Goal: Task Accomplishment & Management: Use online tool/utility

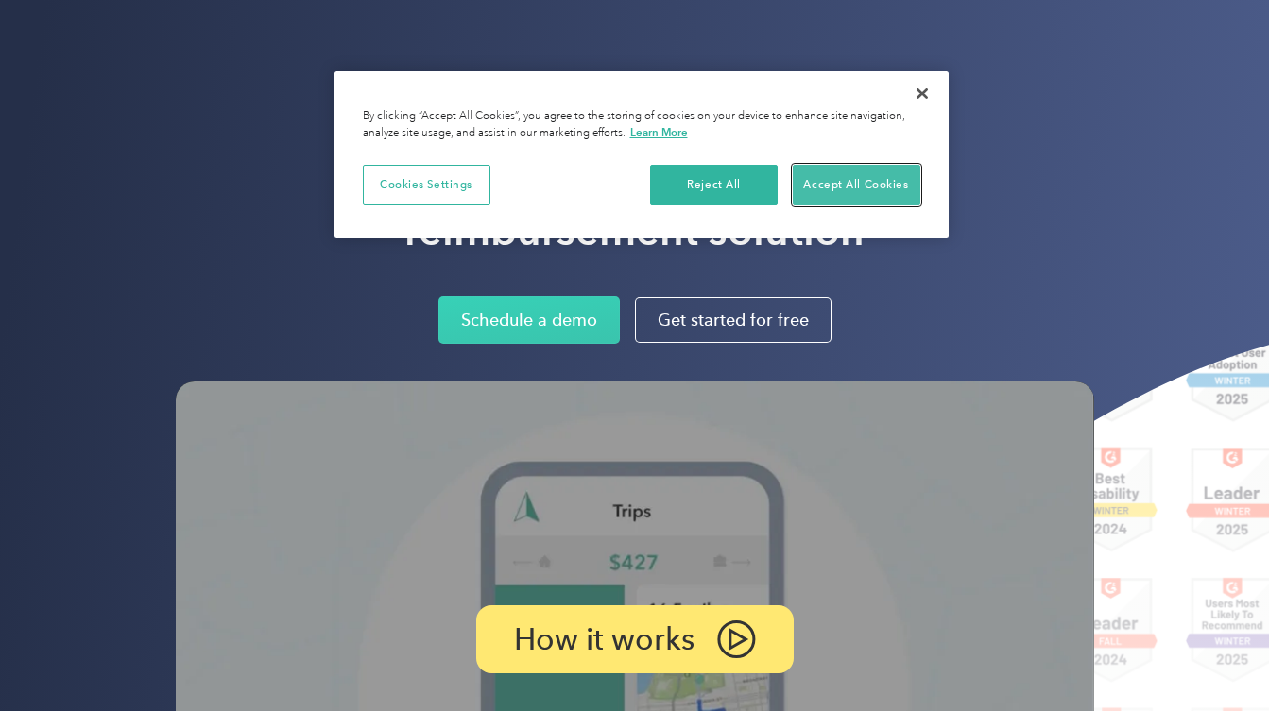
click at [853, 187] on button "Accept All Cookies" at bounding box center [857, 185] width 128 height 40
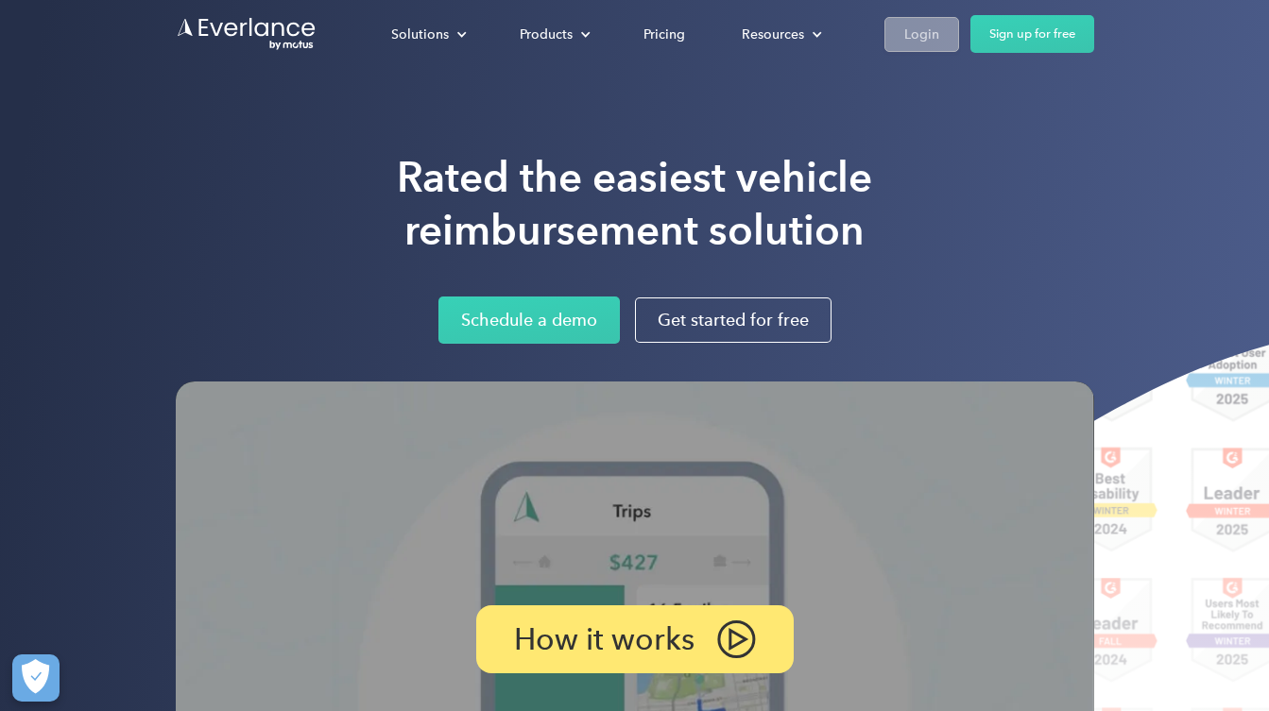
click at [914, 34] on div "Login" at bounding box center [921, 35] width 35 height 24
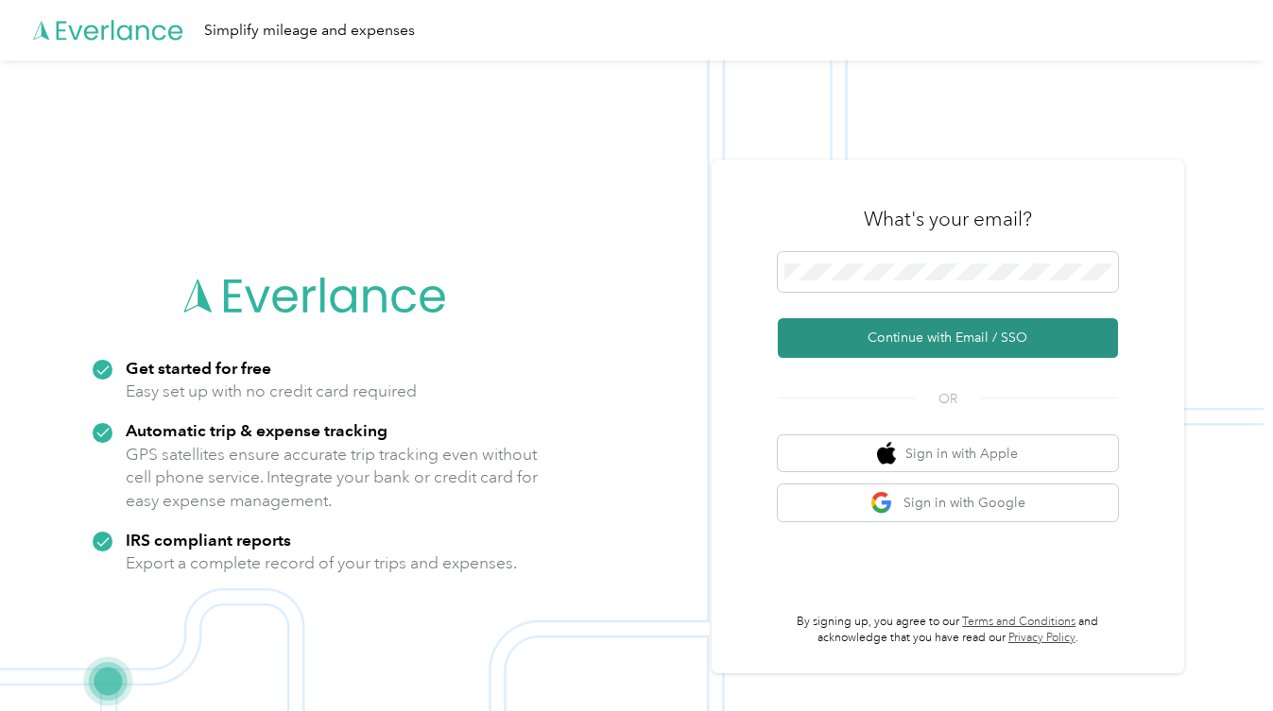
click at [921, 337] on button "Continue with Email / SSO" at bounding box center [948, 338] width 340 height 40
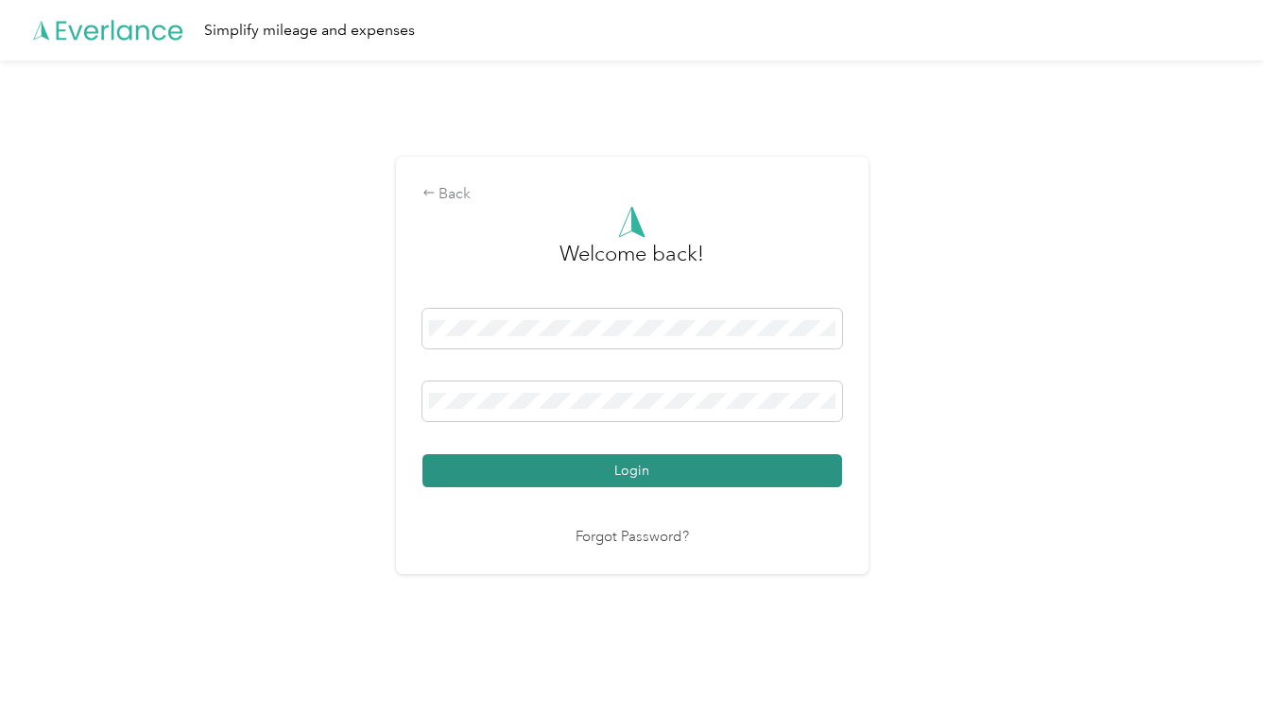
click at [638, 465] on button "Login" at bounding box center [631, 470] width 419 height 33
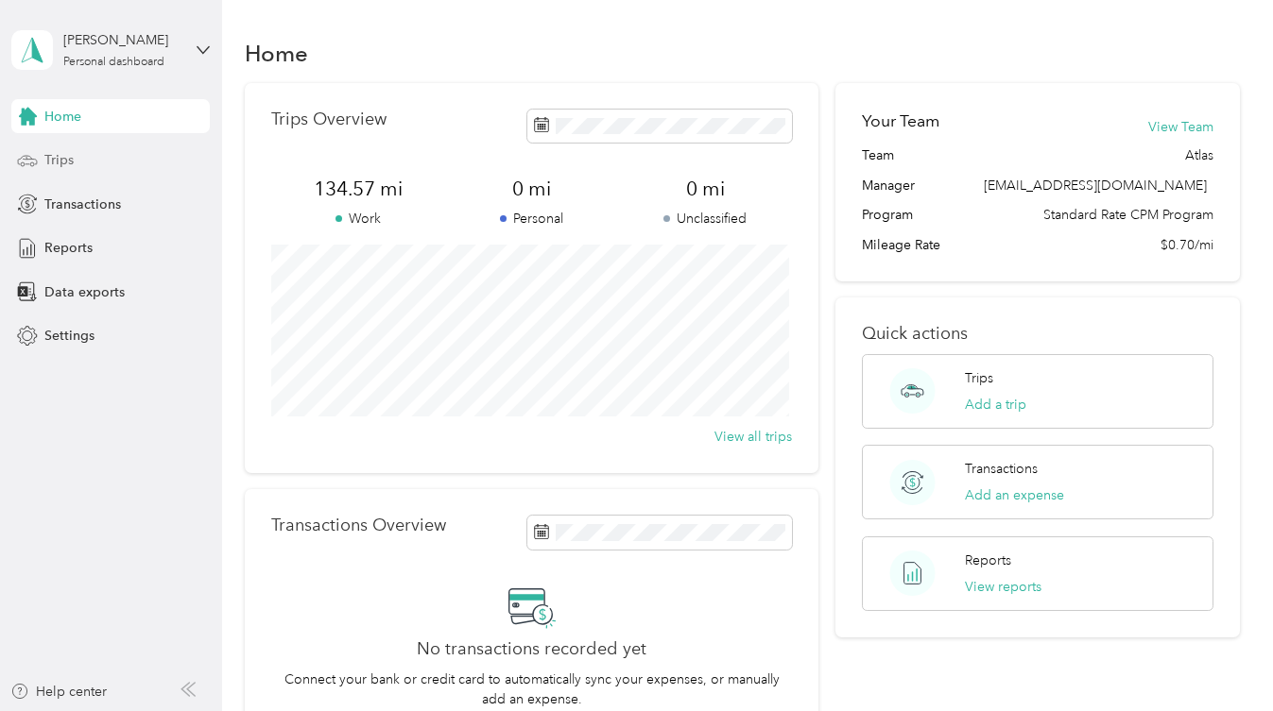
click at [57, 166] on span "Trips" at bounding box center [58, 160] width 29 height 20
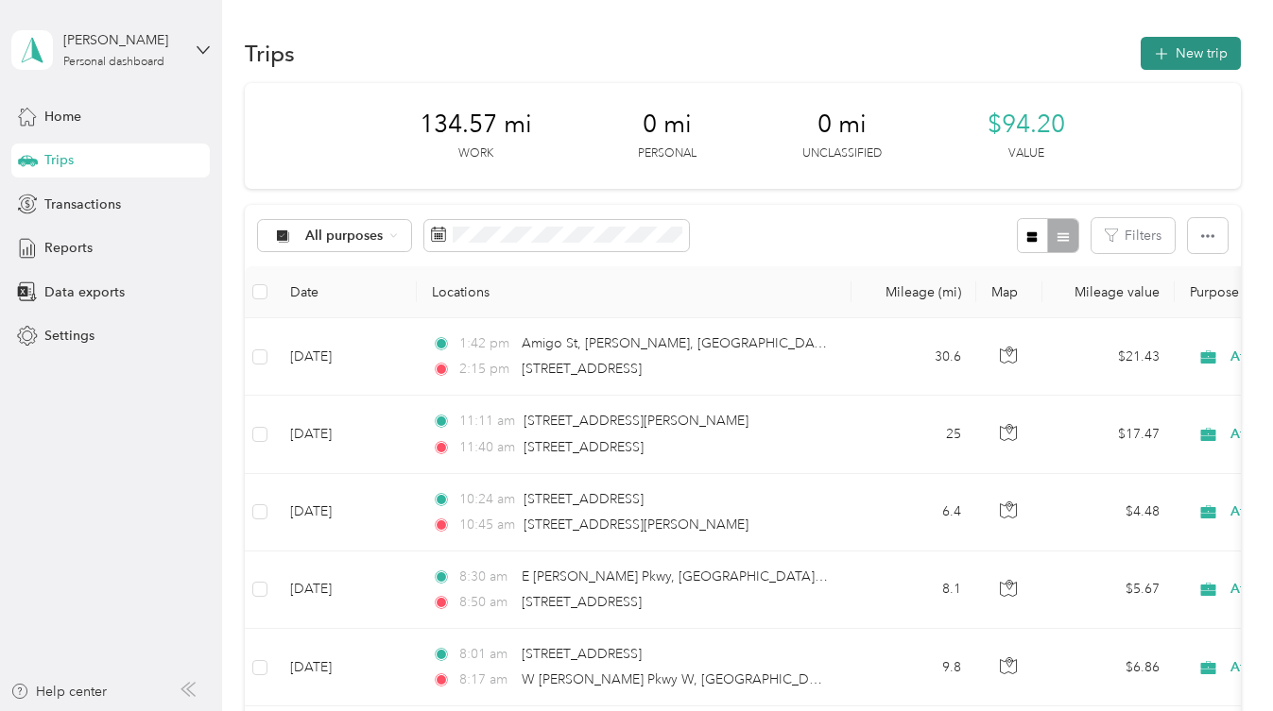
click at [1191, 52] on button "New trip" at bounding box center [1190, 53] width 100 height 33
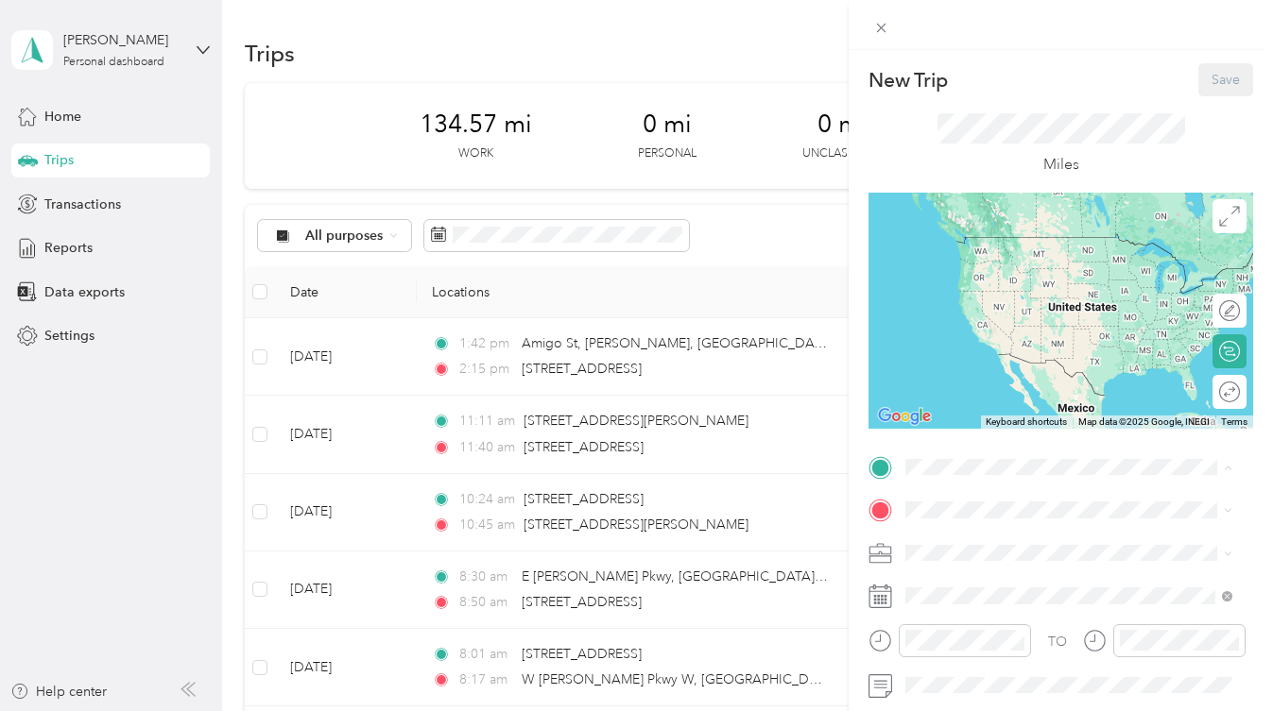
click at [987, 561] on span "7820 N Wavering Pine Dr, Las Vegas, NV, United States , 89143, Las Vegas, NV, U…" at bounding box center [1001, 564] width 120 height 16
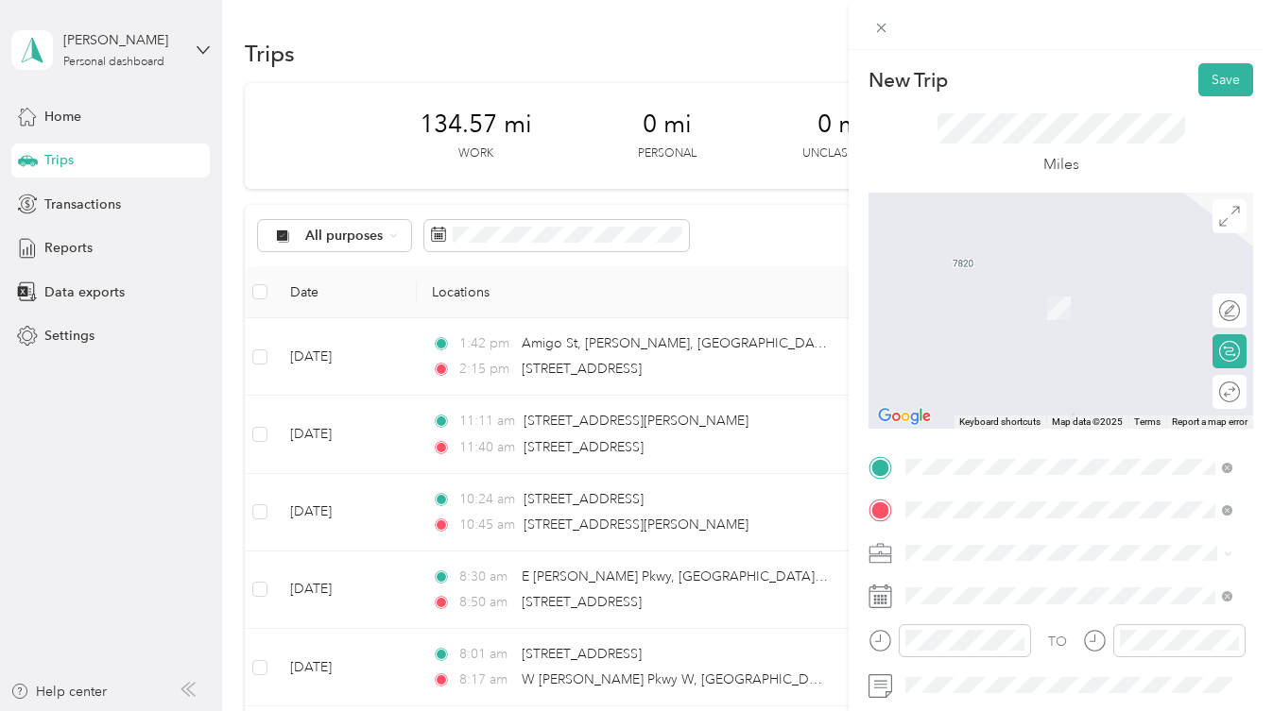
click at [1000, 286] on span "12020 Bermuda Road Henderson, Nevada 89052, United States" at bounding box center [1083, 288] width 285 height 33
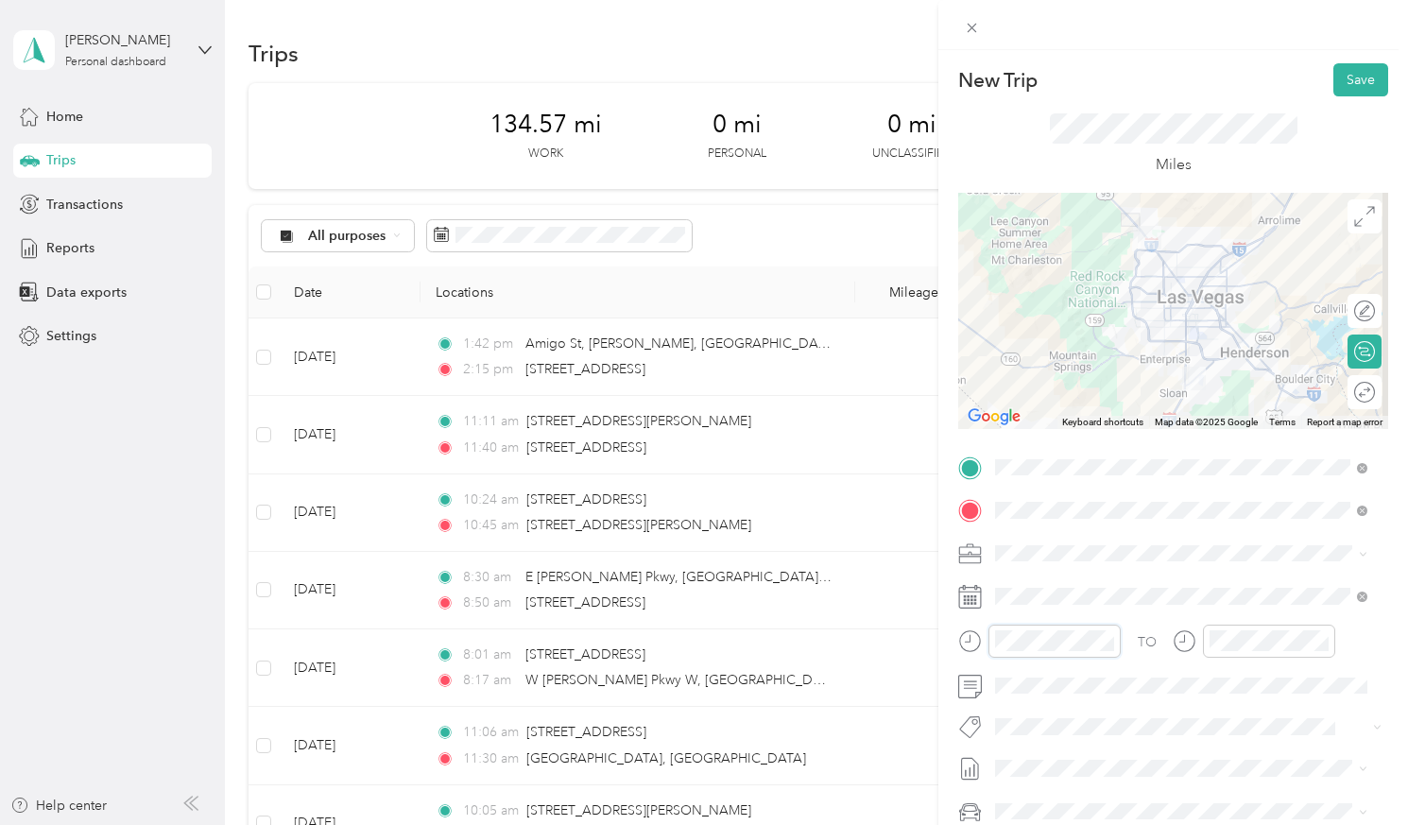
click at [901, 641] on div "New Trip Save This trip cannot be edited because it is either under review, app…" at bounding box center [704, 412] width 1408 height 825
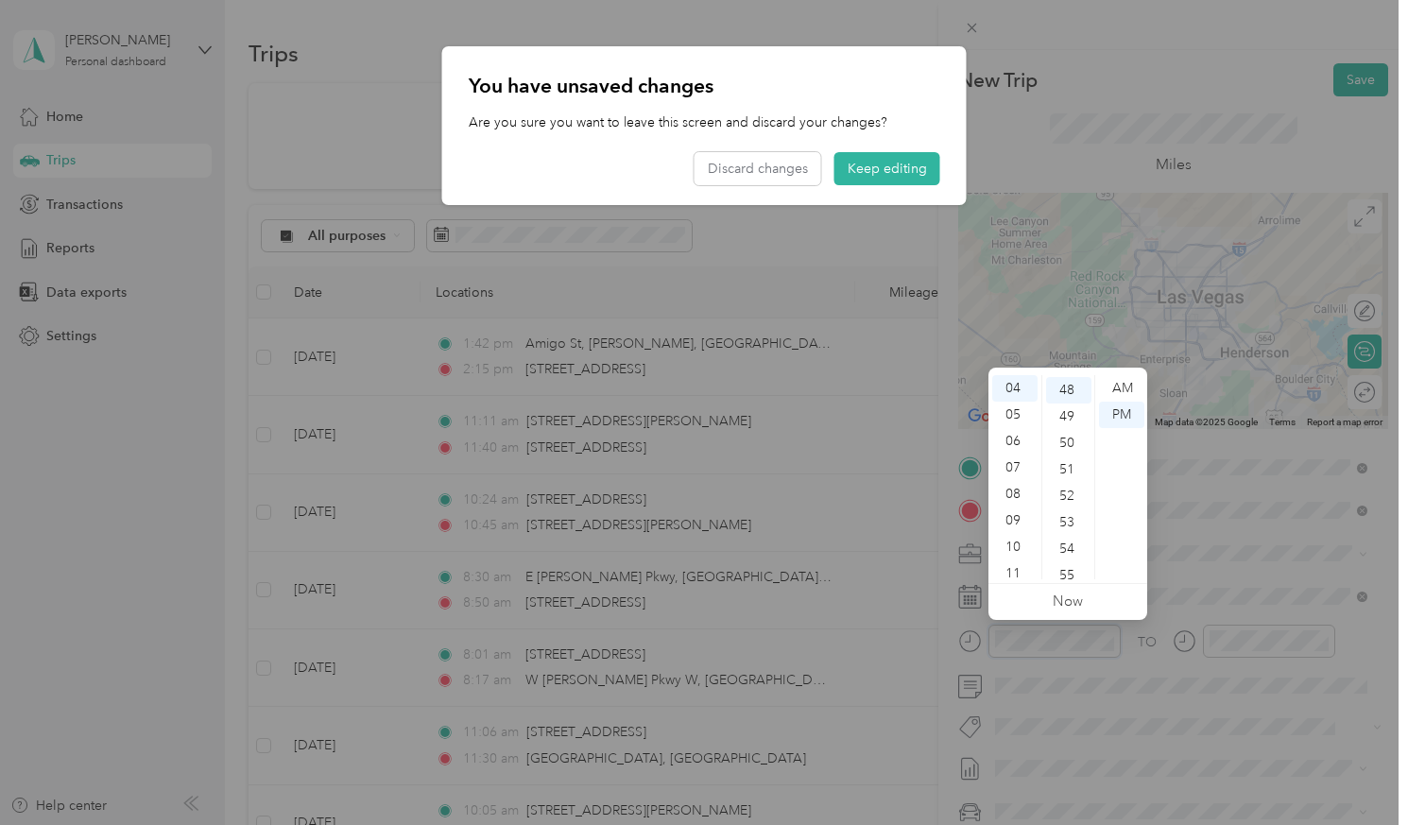
scroll to position [1270, 0]
click at [909, 154] on button "Keep editing" at bounding box center [887, 168] width 106 height 33
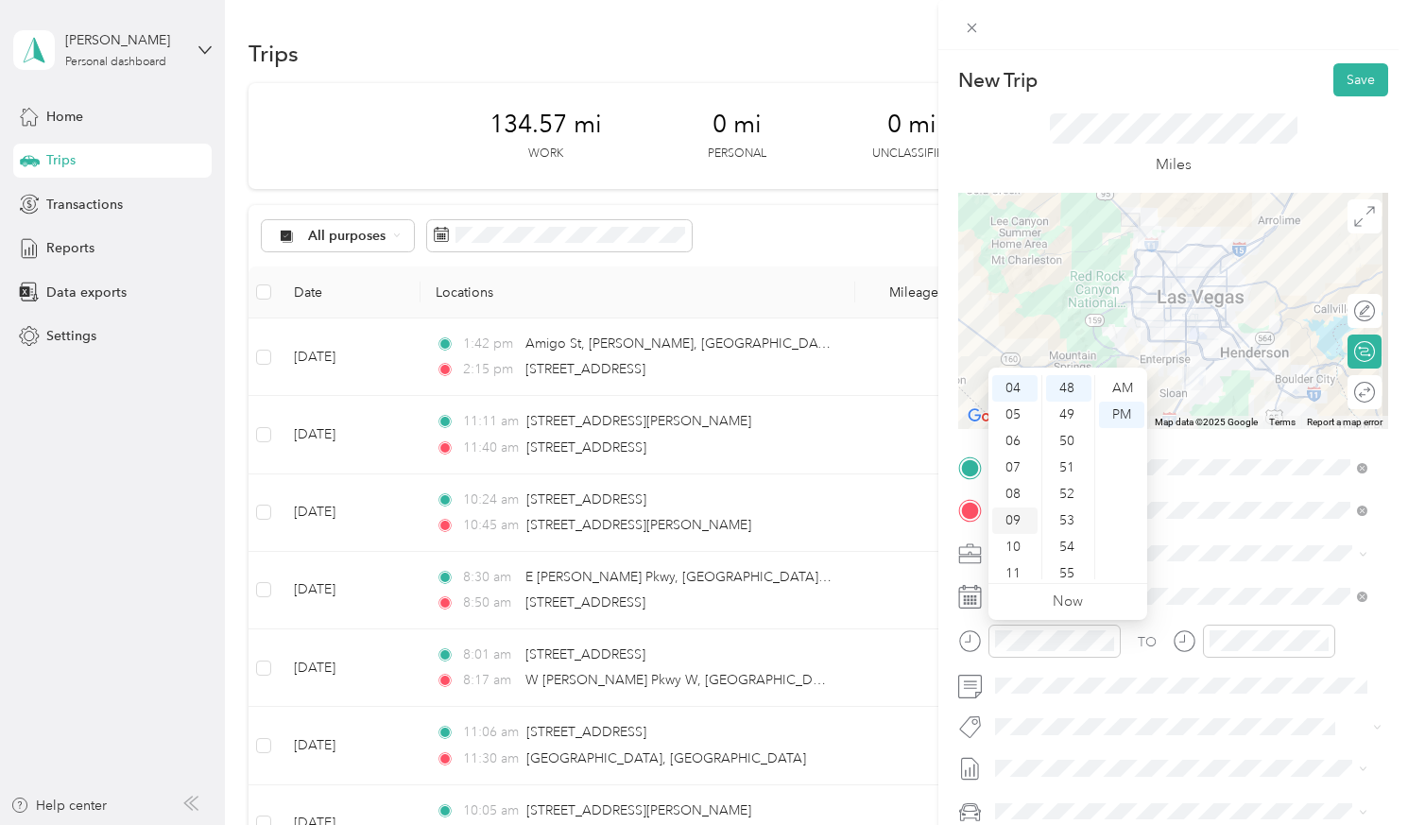
click at [1016, 519] on div "09" at bounding box center [1014, 520] width 45 height 26
click at [1062, 385] on div "00" at bounding box center [1068, 388] width 45 height 26
click at [1113, 386] on div "AM" at bounding box center [1121, 388] width 45 height 26
click at [1067, 386] on div "00" at bounding box center [1068, 388] width 45 height 26
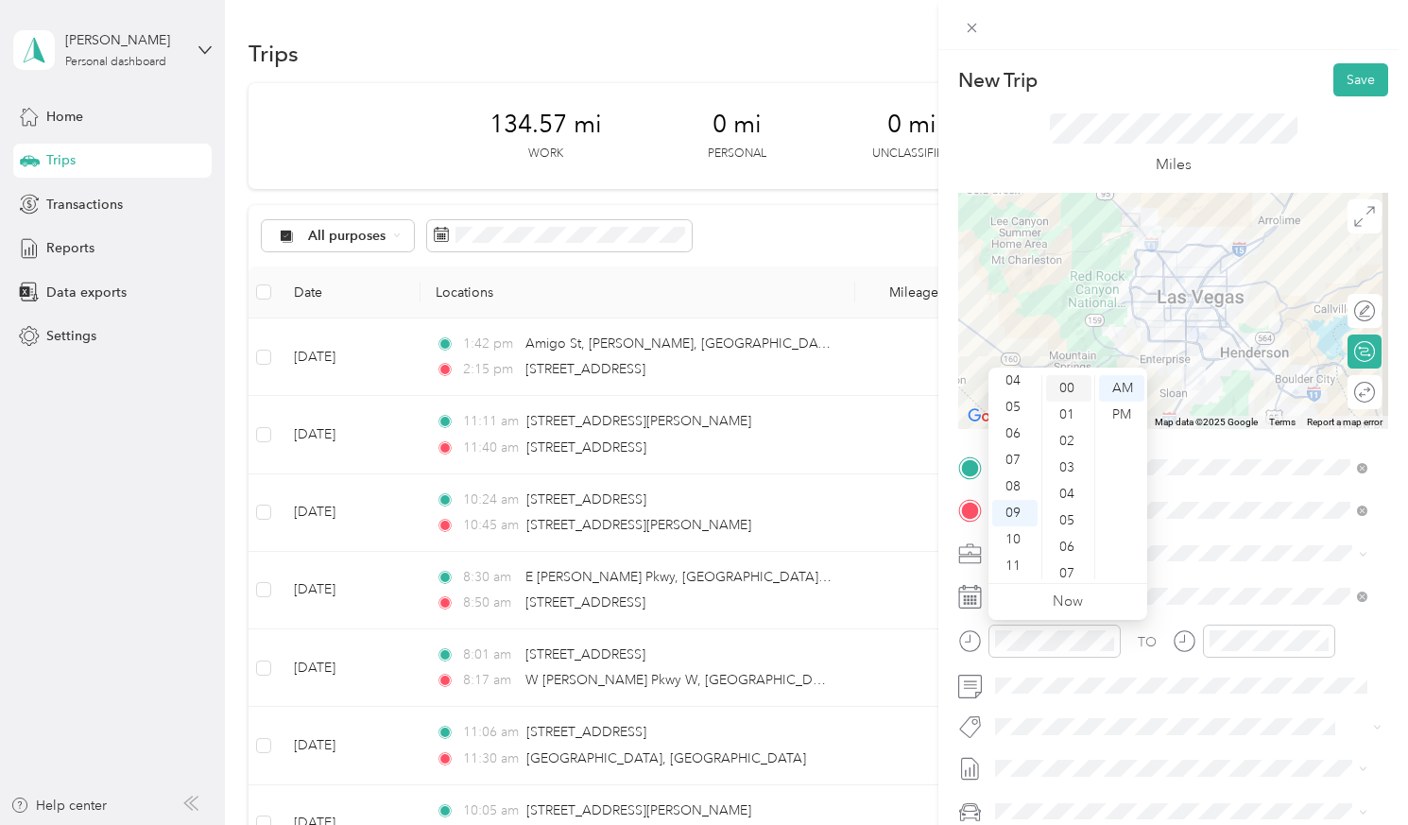
click at [1067, 391] on div "00" at bounding box center [1068, 388] width 45 height 26
click at [1066, 389] on div "00" at bounding box center [1068, 388] width 45 height 26
click at [1120, 387] on div "AM" at bounding box center [1121, 388] width 45 height 26
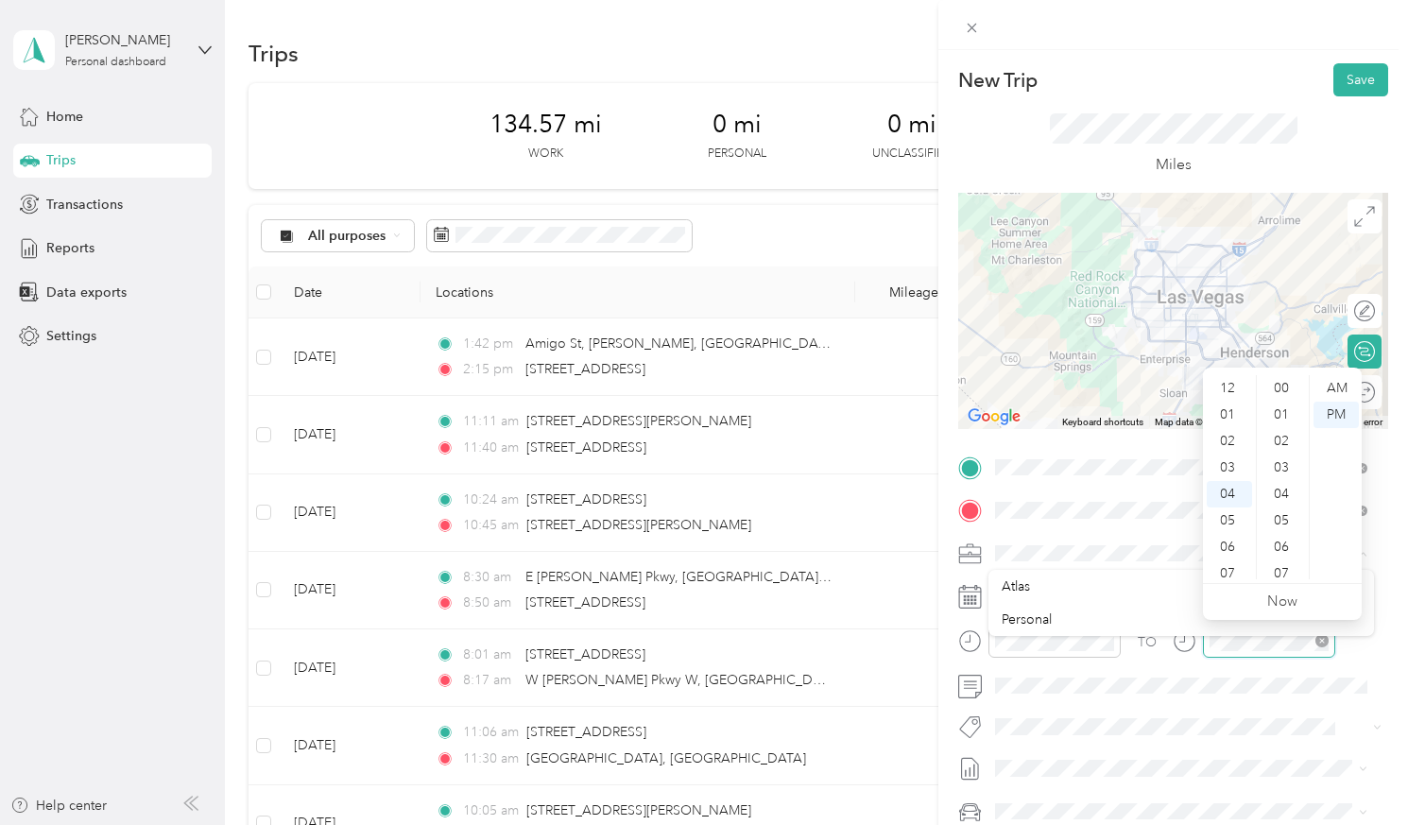
scroll to position [1270, 0]
click at [1272, 641] on icon "close-circle" at bounding box center [1321, 640] width 13 height 13
click at [1272, 638] on icon "close-circle" at bounding box center [1321, 640] width 13 height 13
click at [1232, 543] on div "10" at bounding box center [1228, 547] width 45 height 26
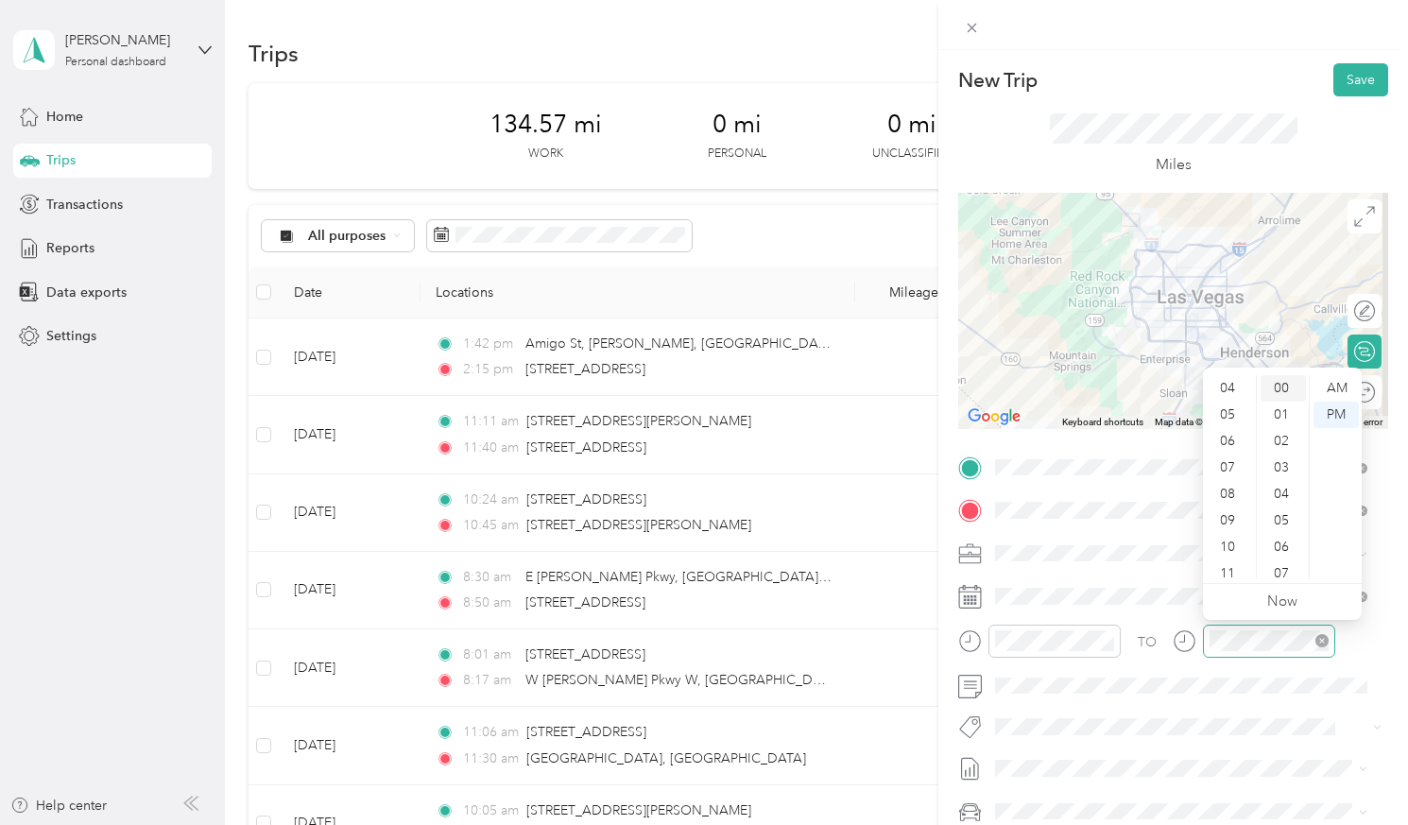
click at [1272, 384] on div "00" at bounding box center [1282, 388] width 45 height 26
click at [1272, 385] on div "AM" at bounding box center [1335, 388] width 45 height 26
click at [1230, 547] on div "10" at bounding box center [1228, 547] width 45 height 26
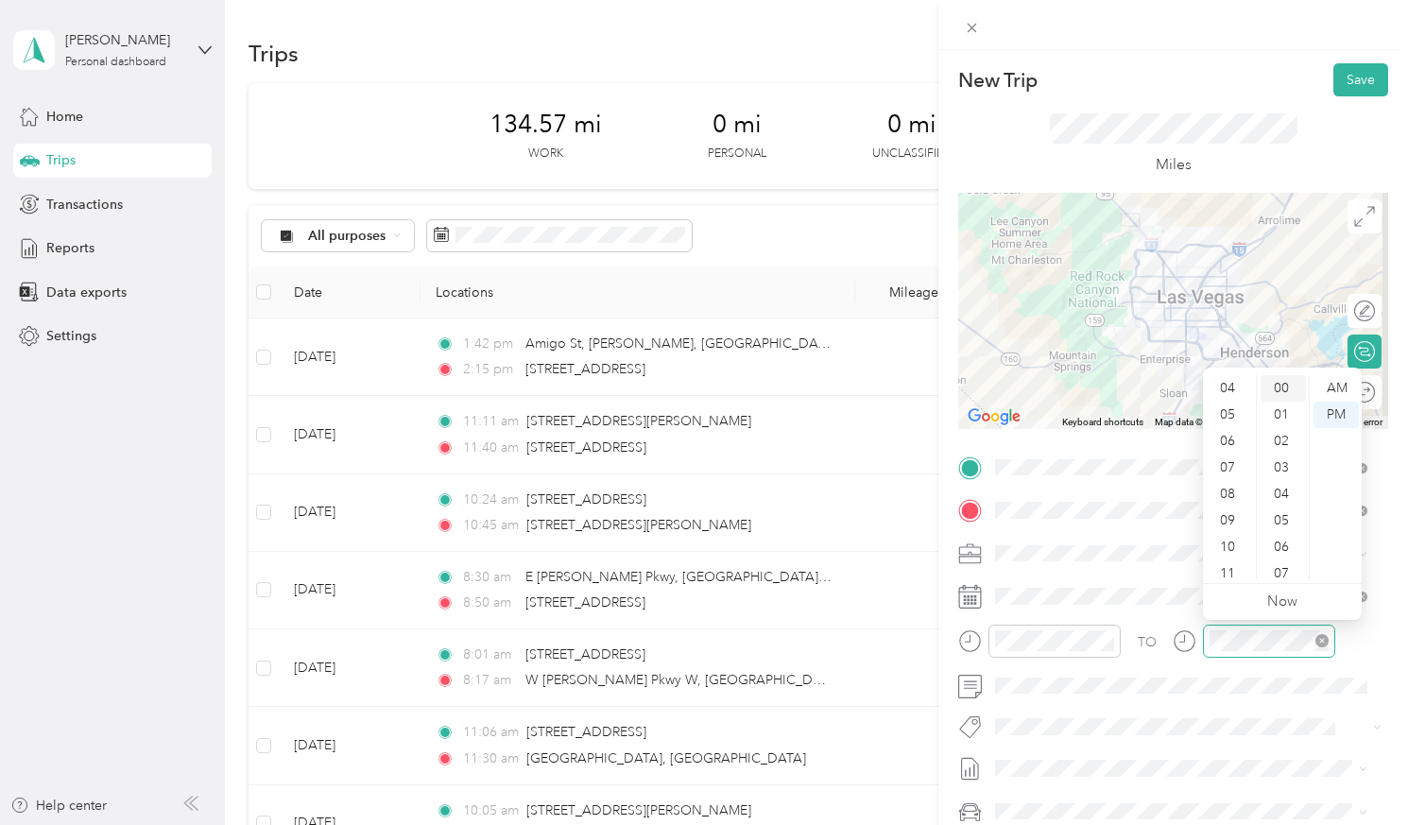
click at [1272, 382] on div "00" at bounding box center [1282, 388] width 45 height 26
click at [1272, 641] on icon "close-circle" at bounding box center [1321, 640] width 13 height 13
click at [1228, 550] on div "10" at bounding box center [1228, 547] width 45 height 26
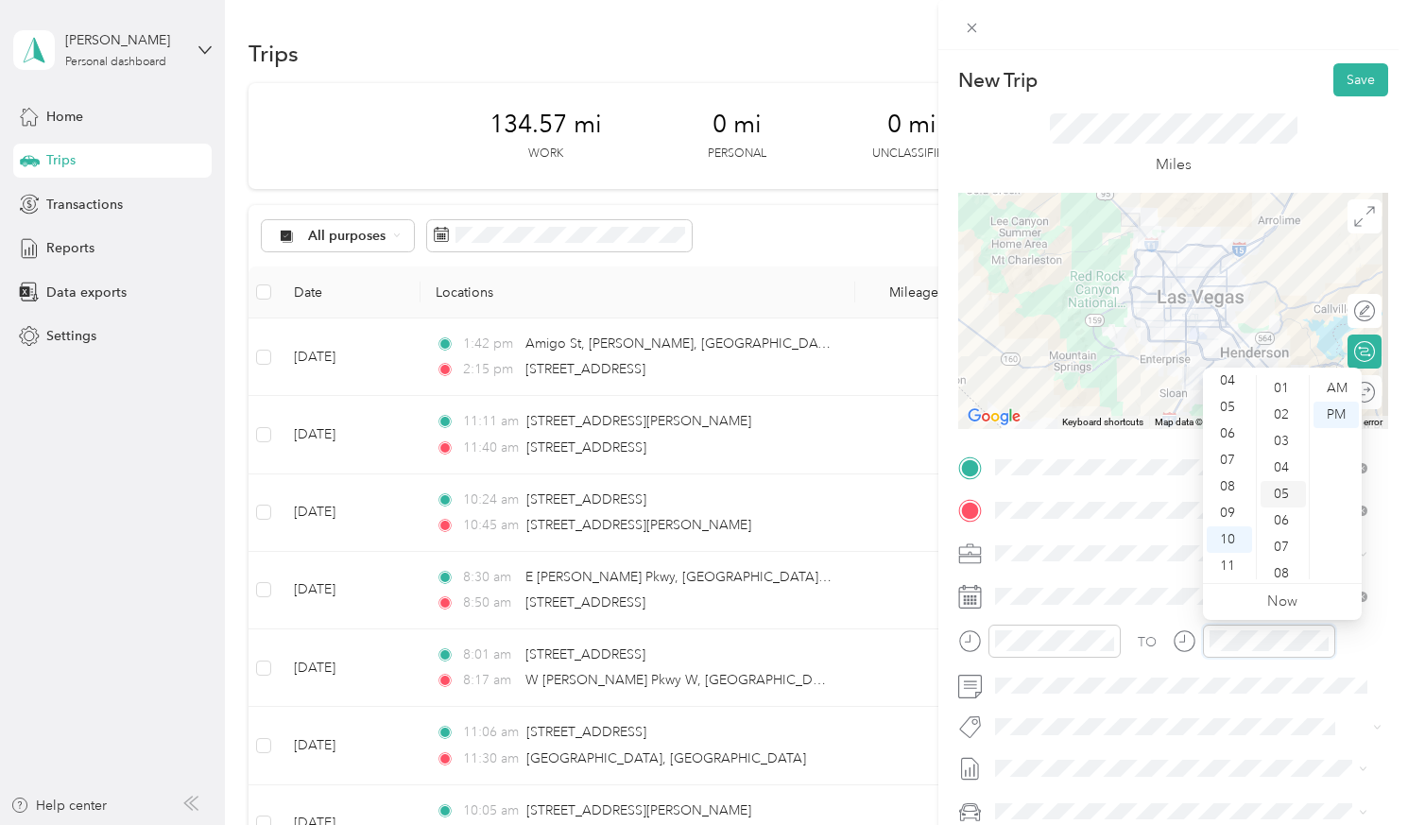
scroll to position [0, 0]
click at [1272, 385] on div "00" at bounding box center [1282, 388] width 45 height 26
click at [1272, 386] on div "AM" at bounding box center [1335, 388] width 45 height 26
click at [1272, 643] on form "New Trip Save This trip cannot be edited because it is either under review, app…" at bounding box center [1173, 486] width 470 height 846
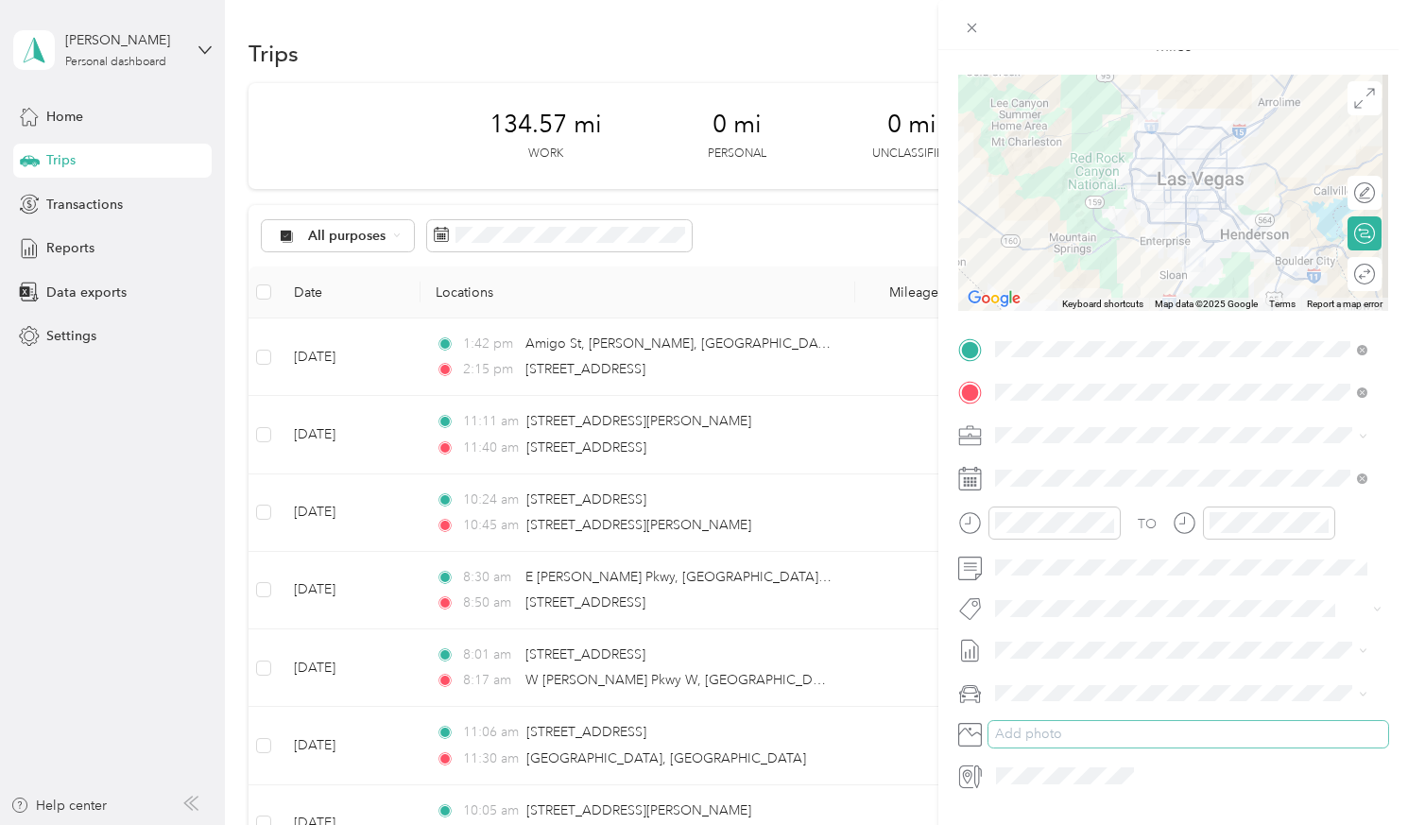
scroll to position [142, 0]
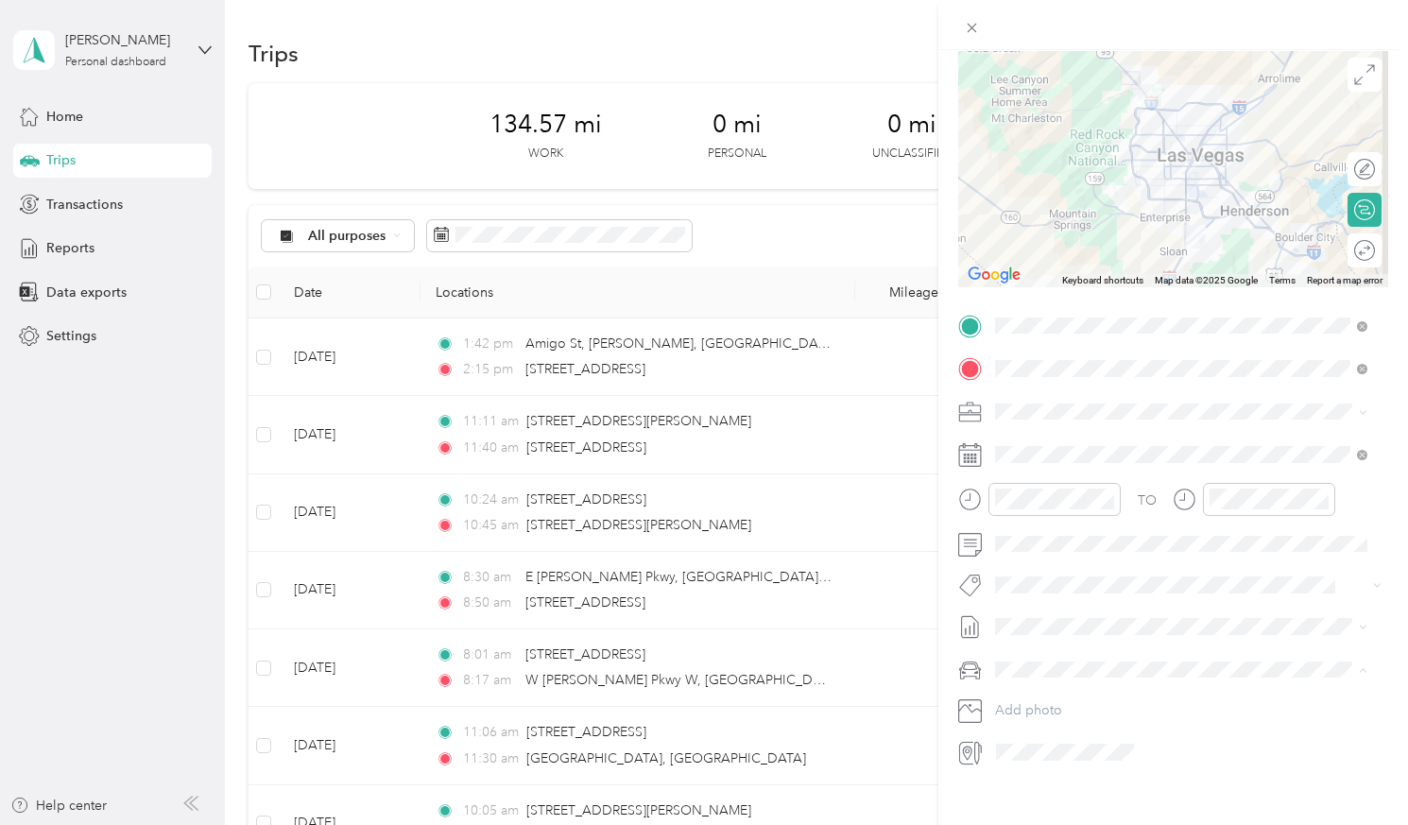
click at [1039, 710] on li "Subaru Impreza" at bounding box center [1180, 735] width 385 height 33
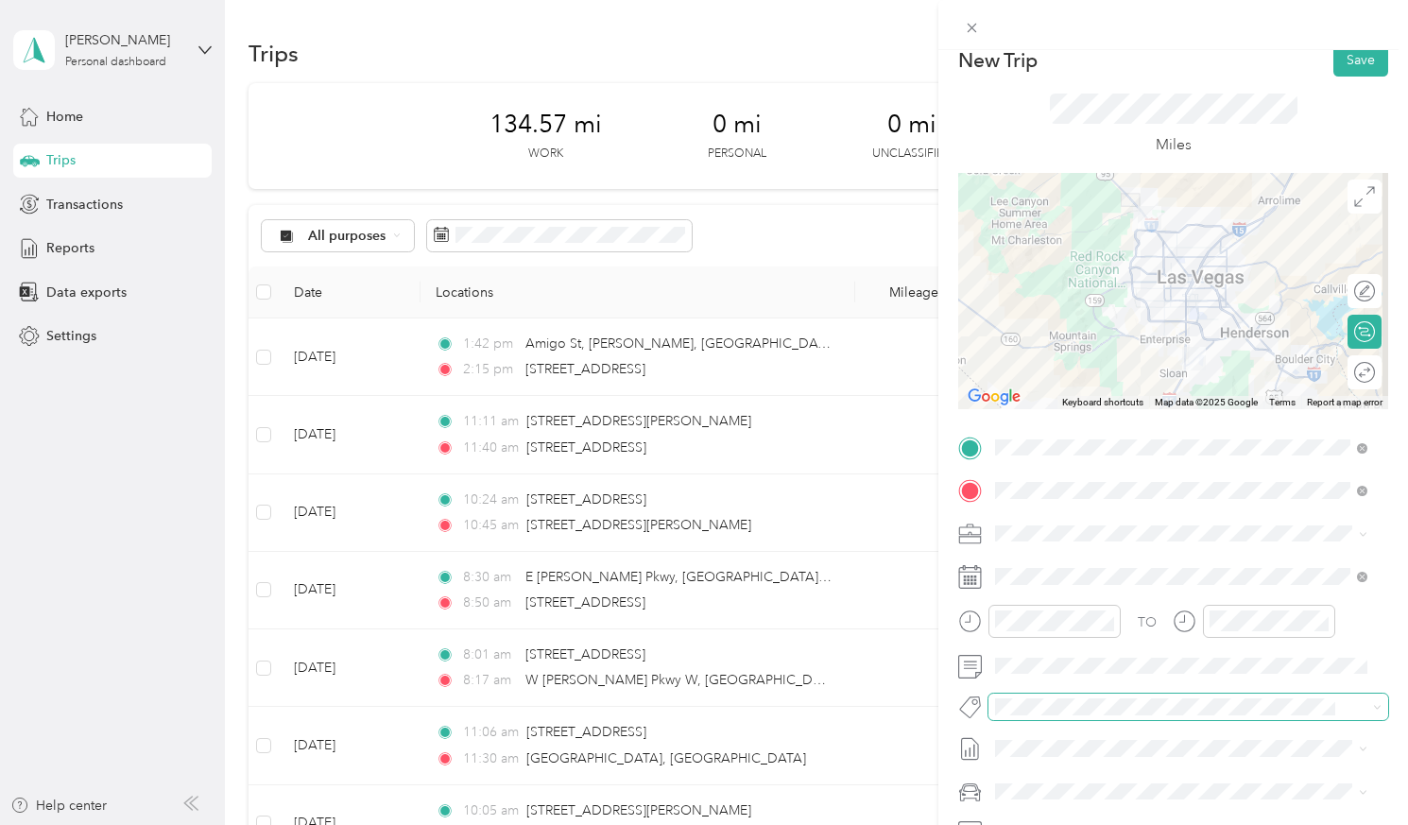
scroll to position [0, 0]
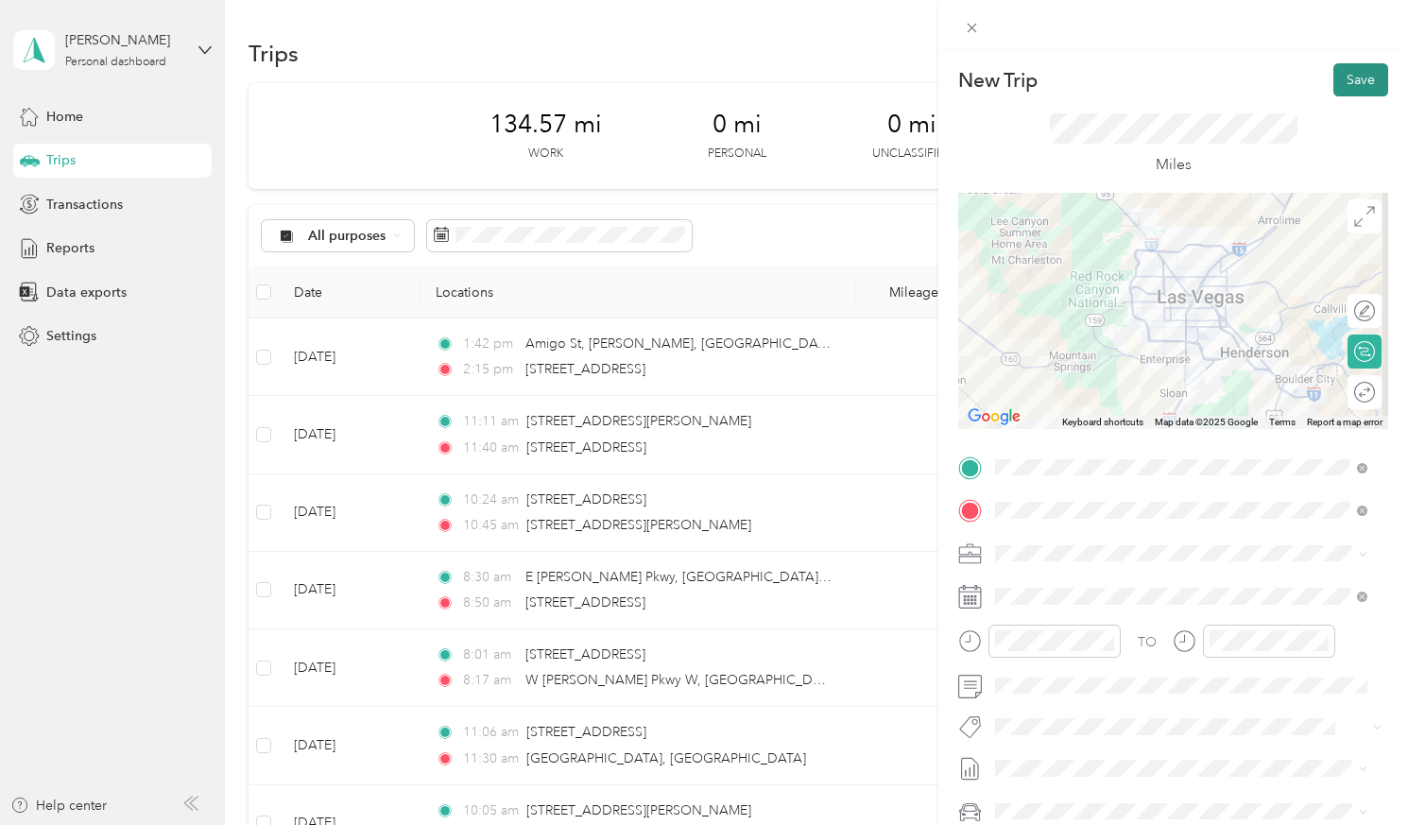
click at [1272, 78] on button "Save" at bounding box center [1360, 79] width 55 height 33
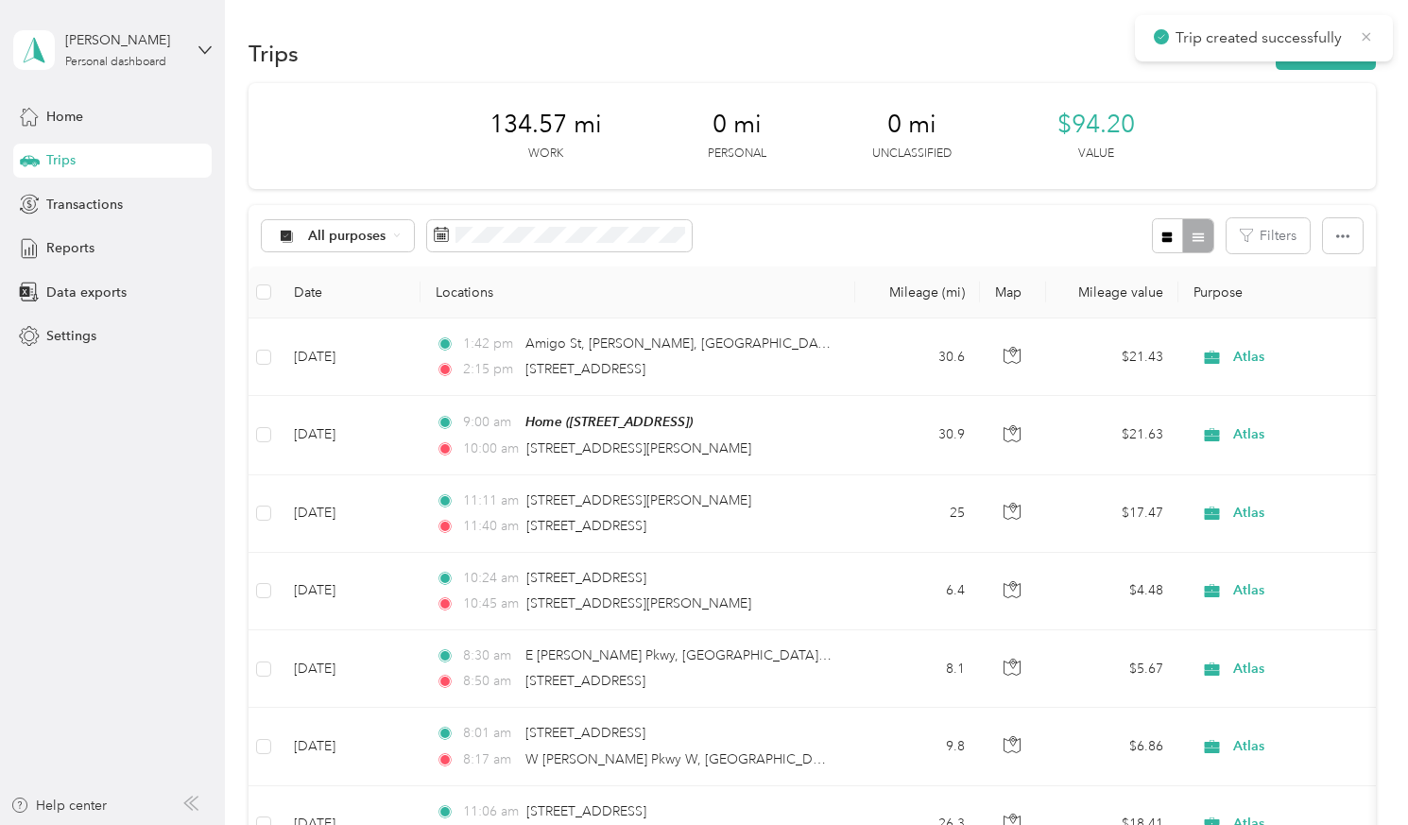
click at [1272, 36] on icon at bounding box center [1366, 36] width 9 height 9
click at [205, 48] on icon at bounding box center [204, 49] width 13 height 13
click at [69, 157] on div "Log out" at bounding box center [66, 155] width 73 height 20
